Goal: Transaction & Acquisition: Purchase product/service

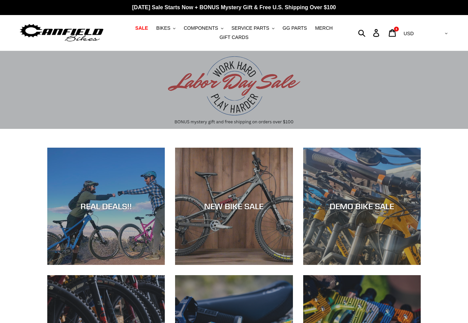
click at [252, 28] on span "SERVICE PARTS" at bounding box center [250, 28] width 38 height 6
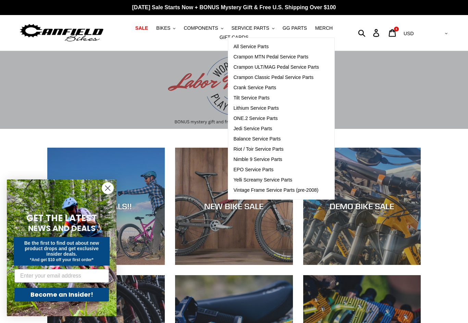
click at [209, 32] on button "COMPONENTS .cls-1{fill:#231f20}" at bounding box center [203, 28] width 46 height 9
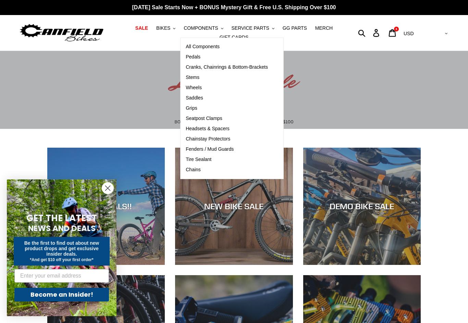
click at [194, 67] on span "Cranks, Chainrings & Bottom-Brackets" at bounding box center [227, 67] width 82 height 6
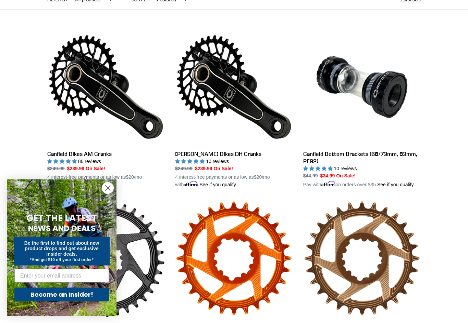
scroll to position [176, 0]
click at [67, 97] on link "Canfield Bikes AM Cranks" at bounding box center [105, 108] width 117 height 160
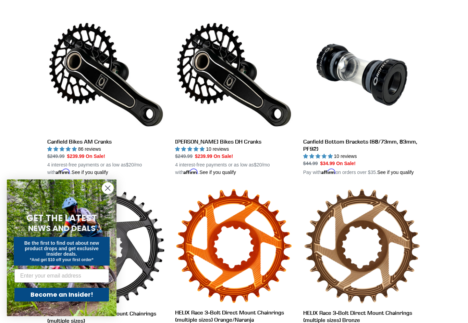
click at [211, 81] on link "[PERSON_NAME] Bikes DH Cranks" at bounding box center [233, 96] width 117 height 160
click at [344, 72] on link "Canfield Bottom Brackets (68/73mm, 83mm, PF92)" at bounding box center [361, 96] width 117 height 160
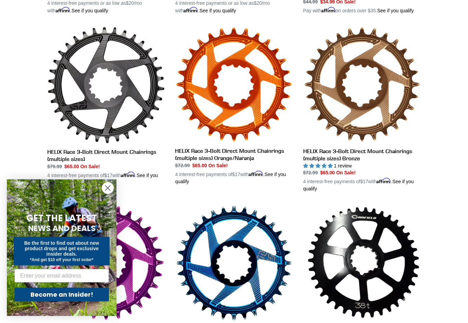
scroll to position [350, 0]
click at [70, 103] on link "HELIX Race 3-Bolt Direct Mount Chainrings (multiple sizes)" at bounding box center [105, 106] width 117 height 160
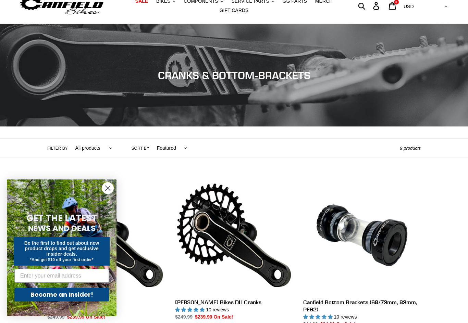
scroll to position [0, 0]
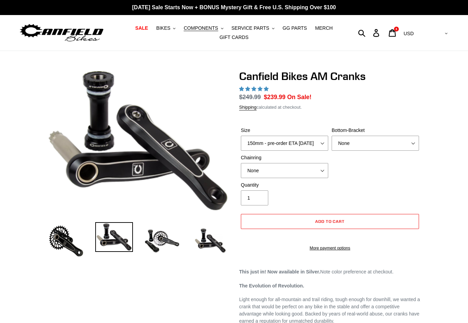
select select "highest-rating"
click at [259, 140] on select "150mm - pre-order ETA 9/30/25 155mm - pre-order ETA 9/30/25 160mm - pre-order E…" at bounding box center [284, 143] width 87 height 15
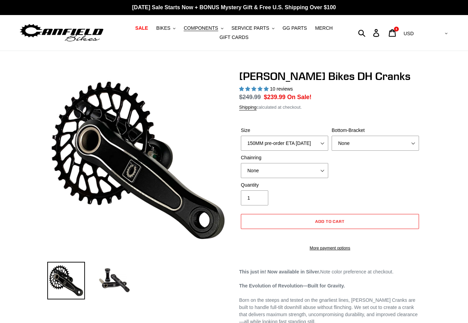
select select "highest-rating"
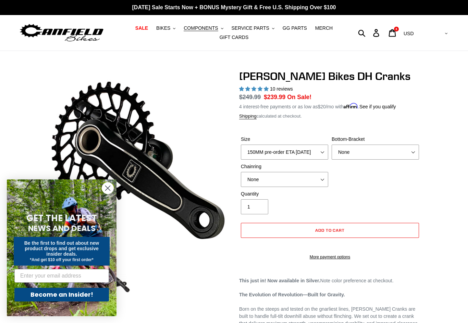
click at [253, 142] on label "Size" at bounding box center [284, 139] width 87 height 7
click at [253, 145] on select "150MM pre-order ETA 9/30/25 155MM pre-order ETA 9/30/25 160MM pre-order ETA 9/3…" at bounding box center [284, 152] width 87 height 15
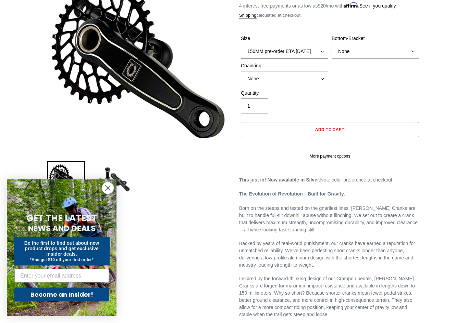
scroll to position [18, 0]
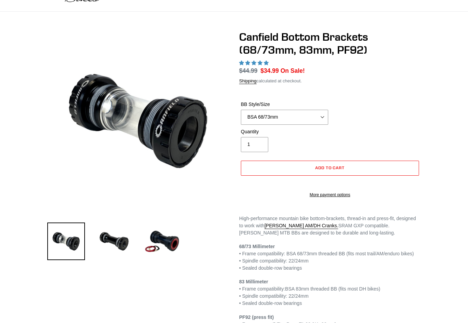
select select "highest-rating"
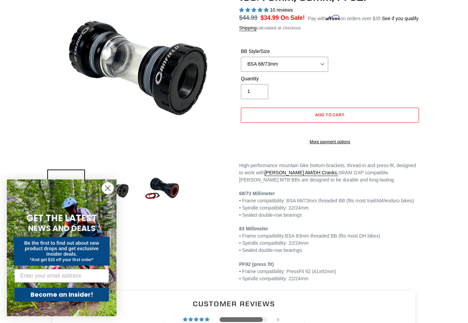
scroll to position [38, 0]
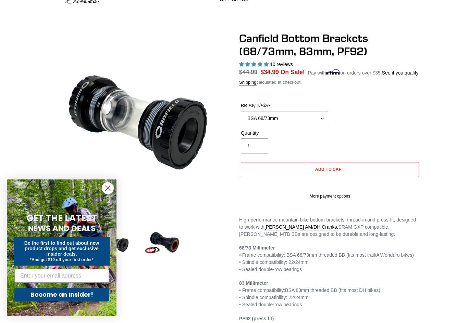
click at [253, 110] on label "BB Style/Size" at bounding box center [284, 105] width 87 height 7
click at [253, 116] on select "BSA 68/73mm BSA 83mm PF92" at bounding box center [284, 118] width 87 height 15
click at [253, 125] on select "BSA 68/73mm BSA 83mm PF92" at bounding box center [284, 118] width 87 height 15
click at [258, 126] on select "BSA 68/73mm BSA 83mm PF92" at bounding box center [284, 118] width 87 height 15
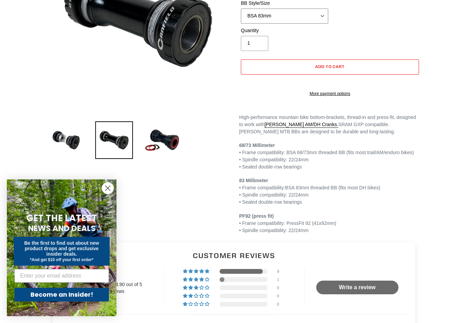
scroll to position [174, 0]
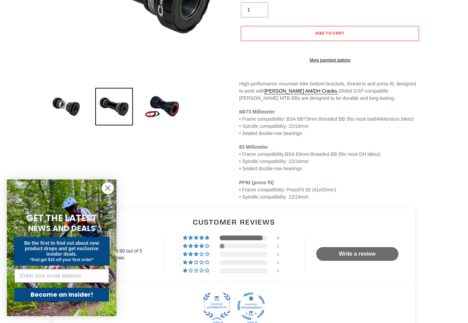
click at [150, 112] on img at bounding box center [162, 107] width 38 height 38
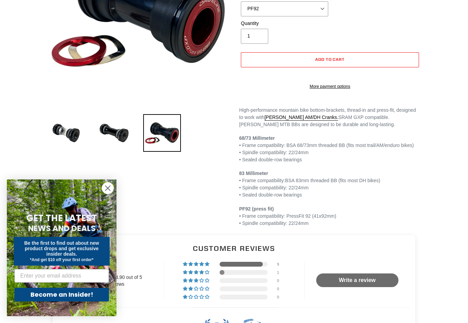
scroll to position [164, 0]
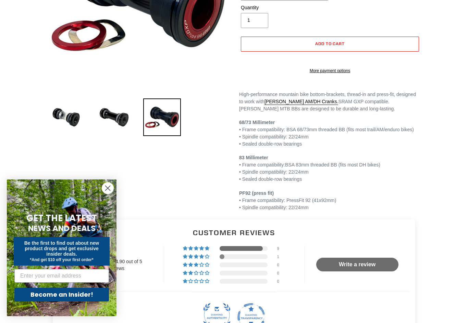
click at [109, 120] on img at bounding box center [114, 118] width 38 height 38
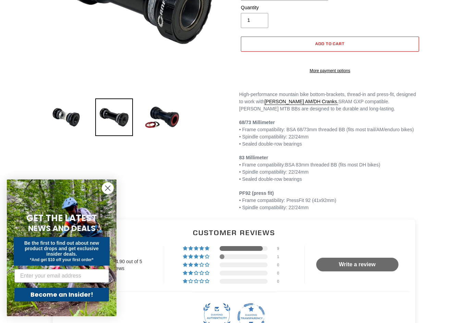
click at [56, 119] on img at bounding box center [66, 118] width 38 height 38
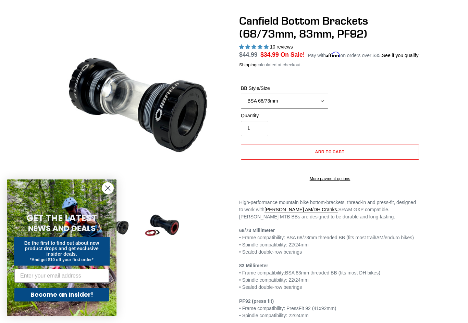
scroll to position [74, 0]
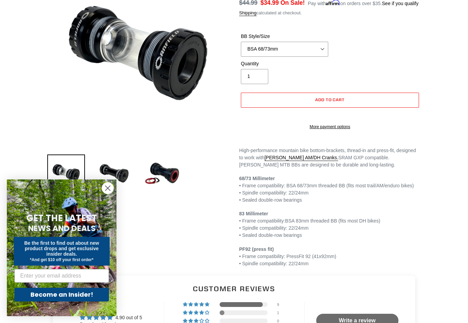
click at [109, 168] on img at bounding box center [114, 174] width 38 height 38
select select "BSA 83mm"
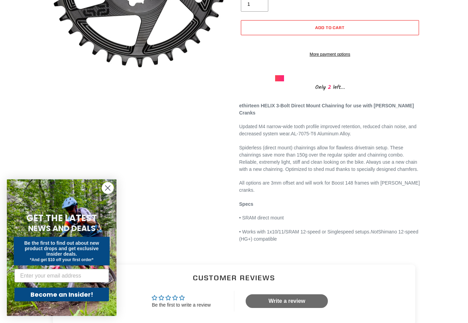
scroll to position [182, 0]
